Goal: Navigation & Orientation: Find specific page/section

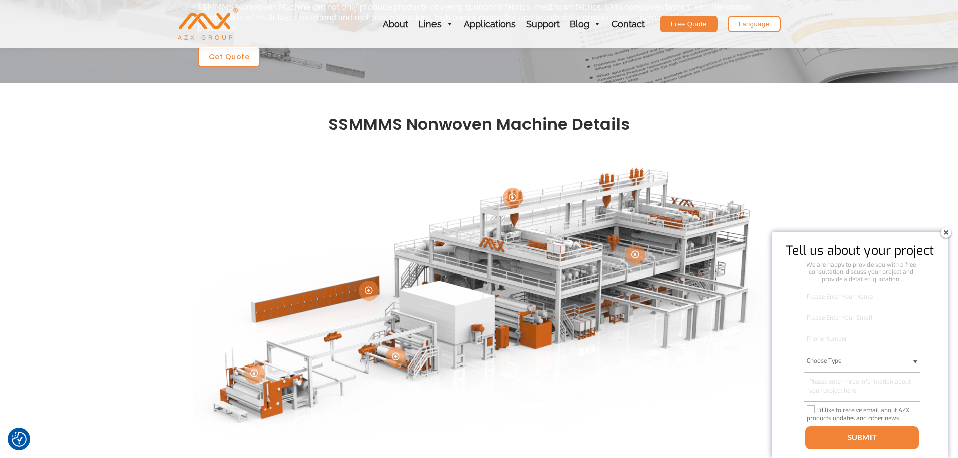
scroll to position [151, 0]
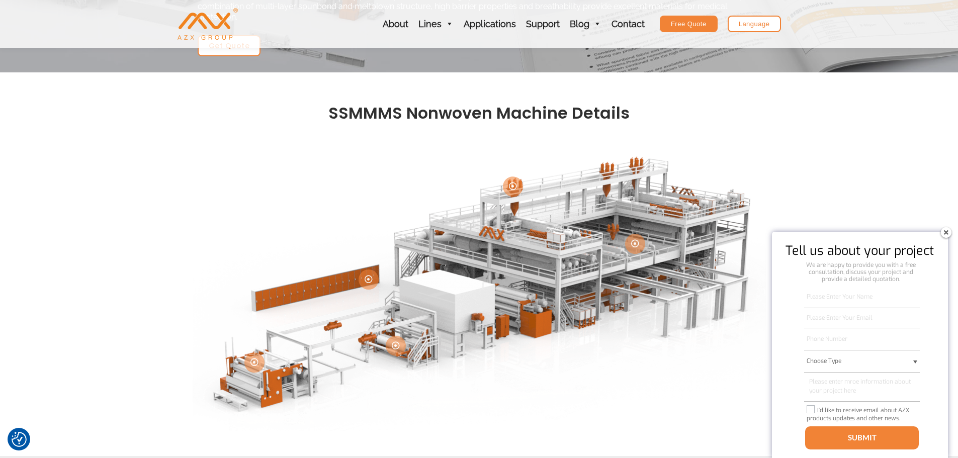
click at [944, 230] on img at bounding box center [946, 232] width 16 height 16
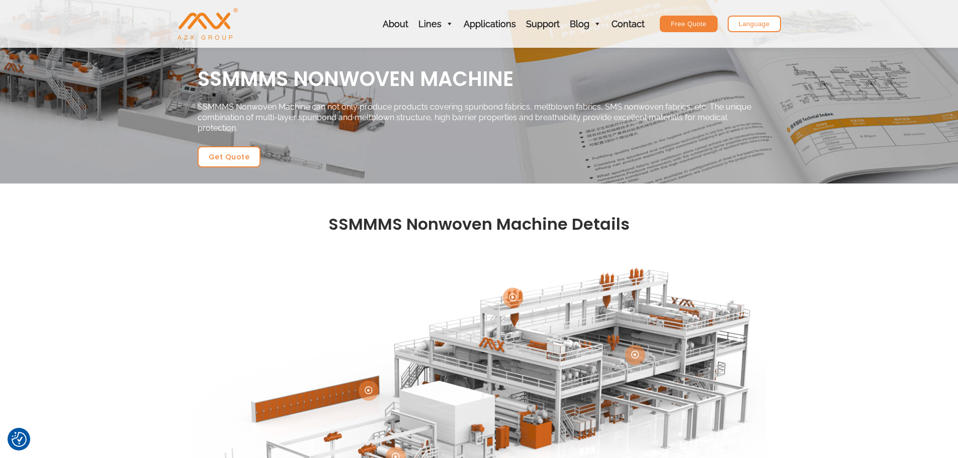
scroll to position [0, 0]
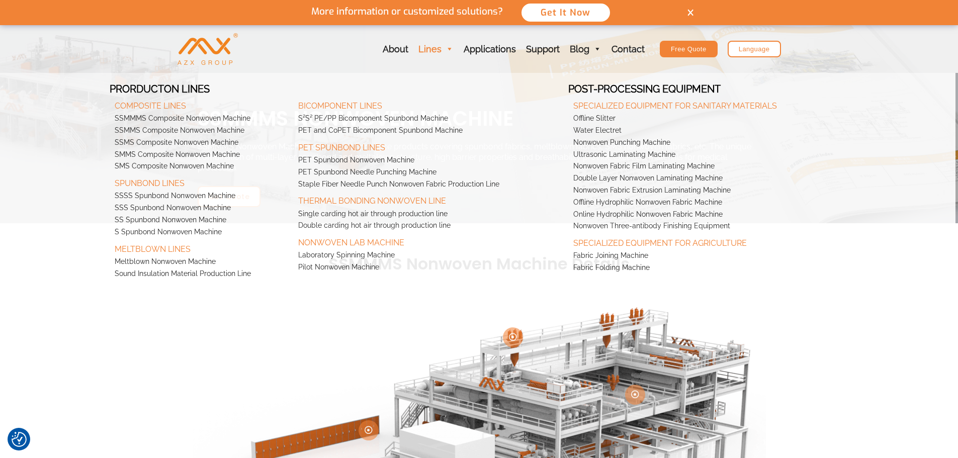
click at [443, 49] on link "Lines" at bounding box center [435, 49] width 45 height 48
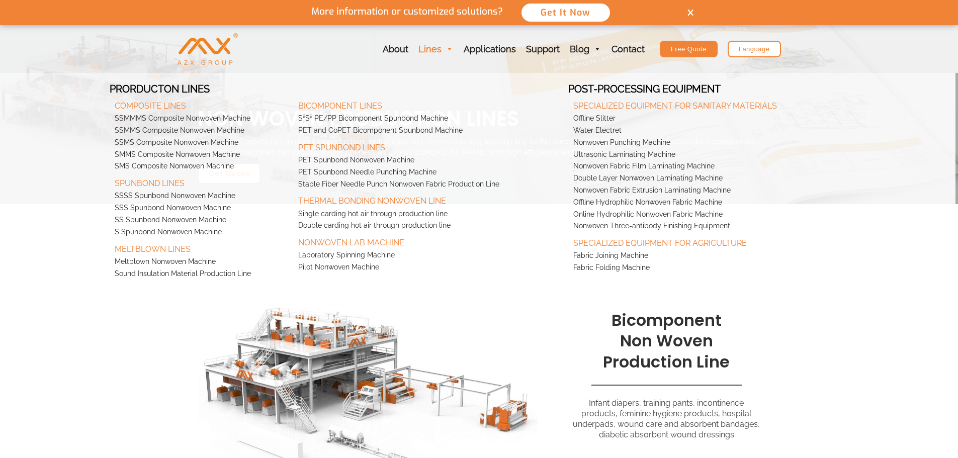
scroll to position [1336, 0]
click at [623, 253] on link "Fabric Joining Machine" at bounding box center [706, 256] width 276 height 12
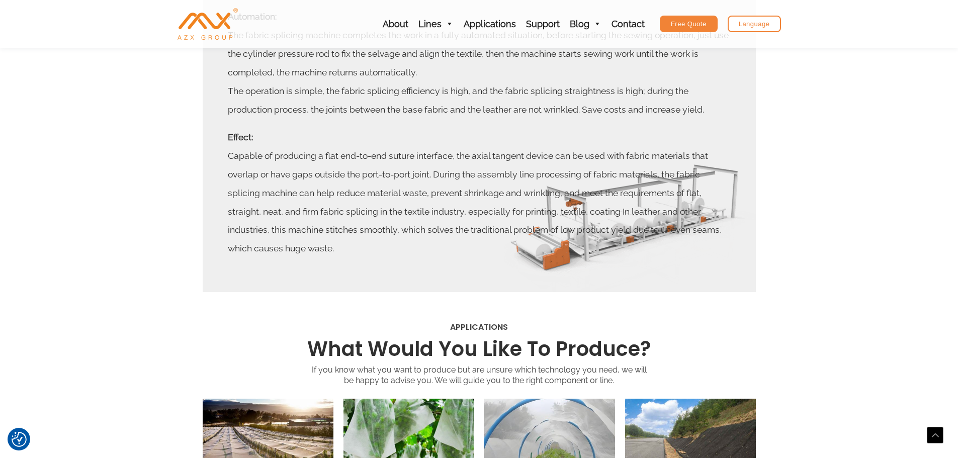
scroll to position [453, 0]
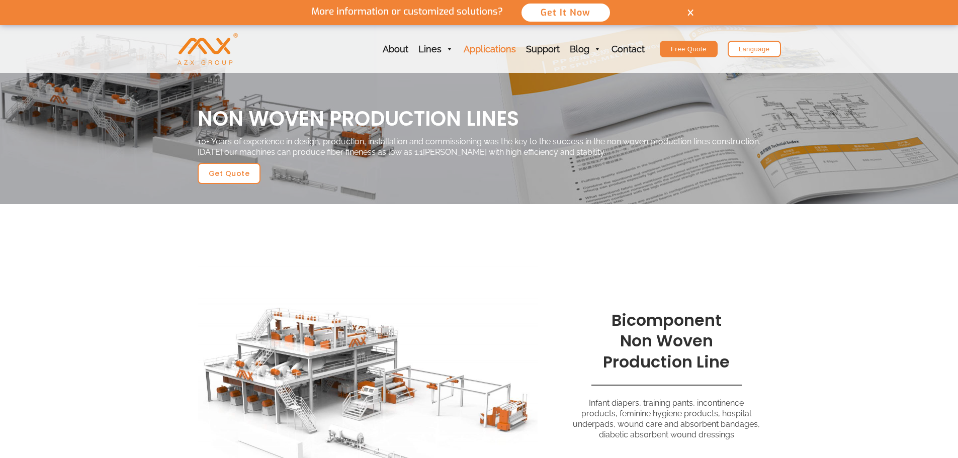
scroll to position [1336, 0]
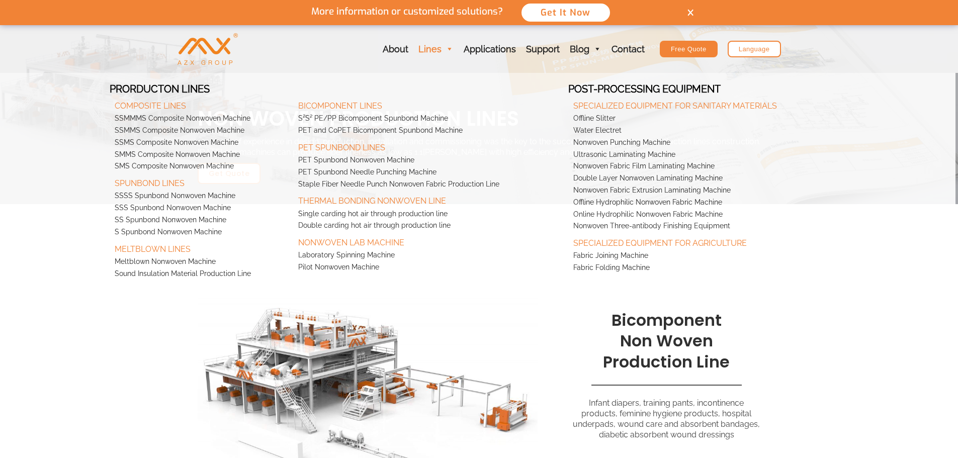
click at [447, 50] on span at bounding box center [449, 49] width 9 height 48
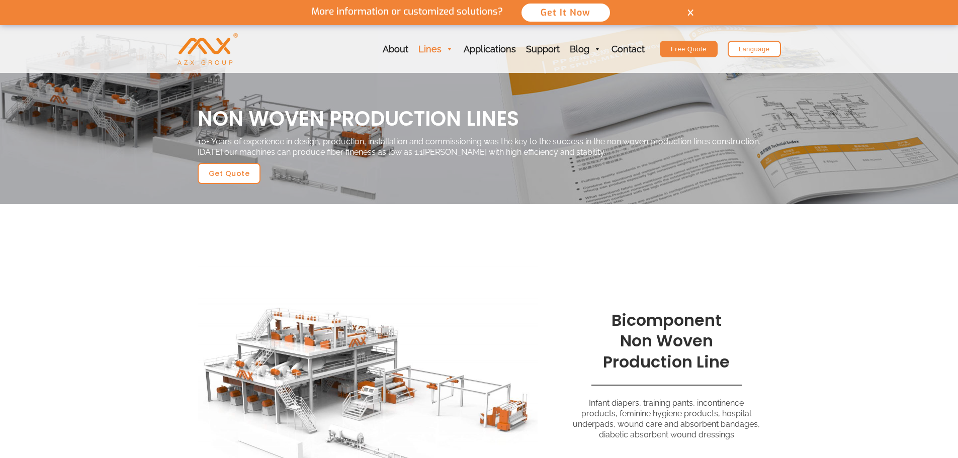
click at [447, 50] on span at bounding box center [449, 49] width 9 height 48
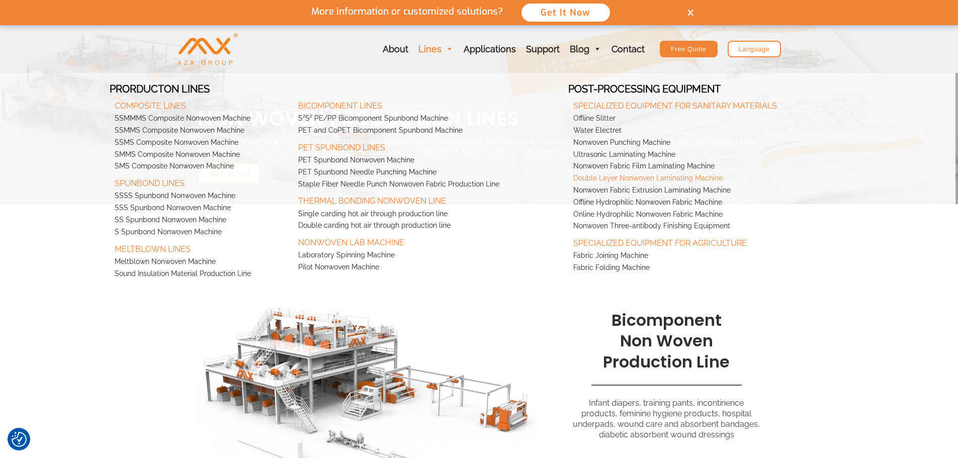
click at [615, 179] on link "Double Layer Nonwoven Laminating Machine" at bounding box center [706, 179] width 276 height 12
